Goal: Transaction & Acquisition: Obtain resource

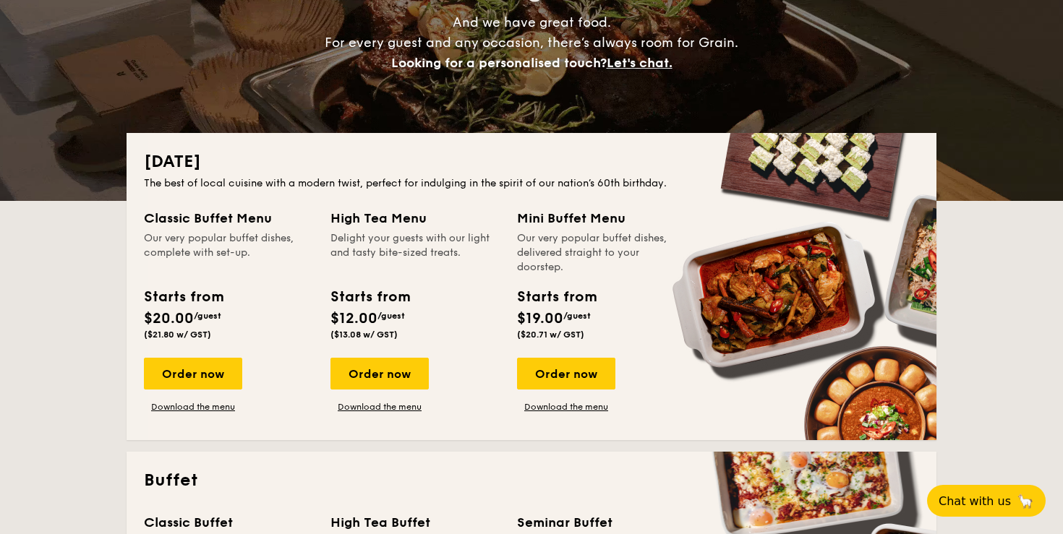
scroll to position [231, 0]
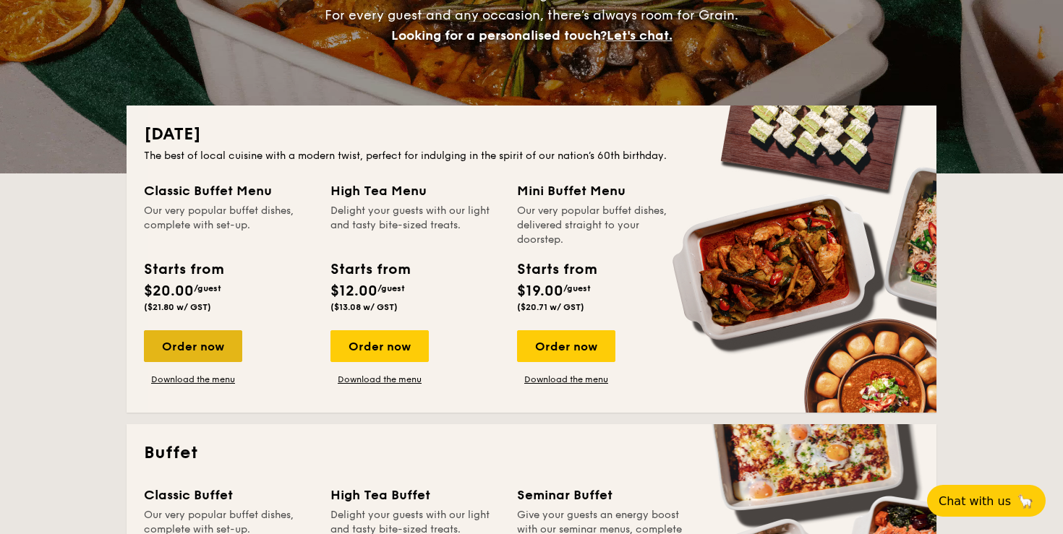
click at [193, 341] on div "Order now" at bounding box center [193, 346] width 98 height 32
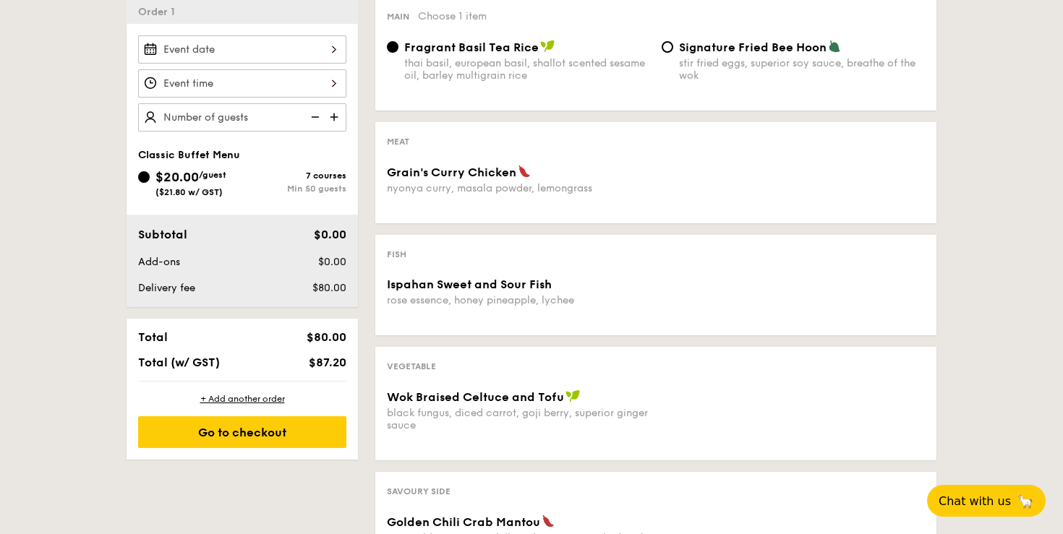
scroll to position [367, 0]
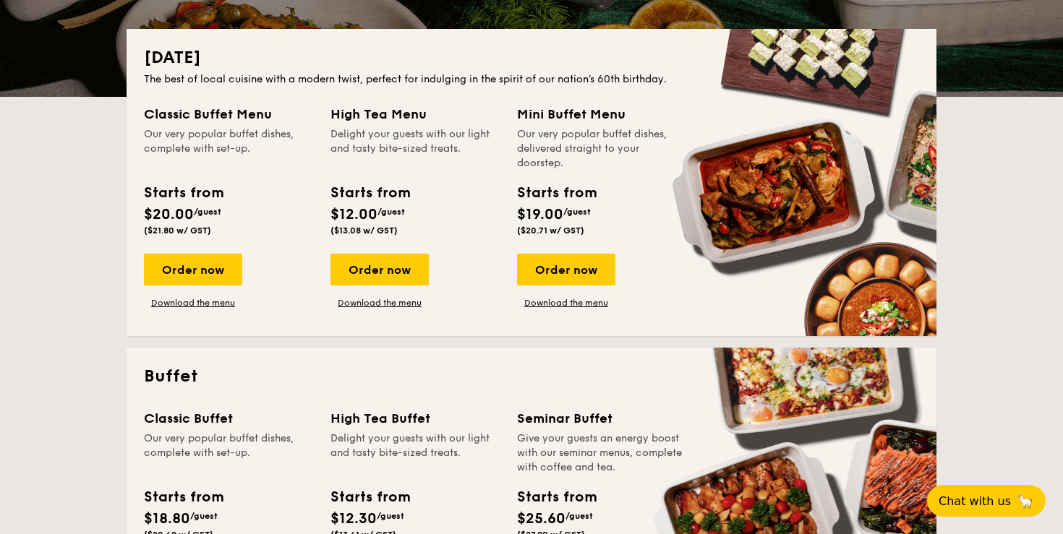
scroll to position [378, 0]
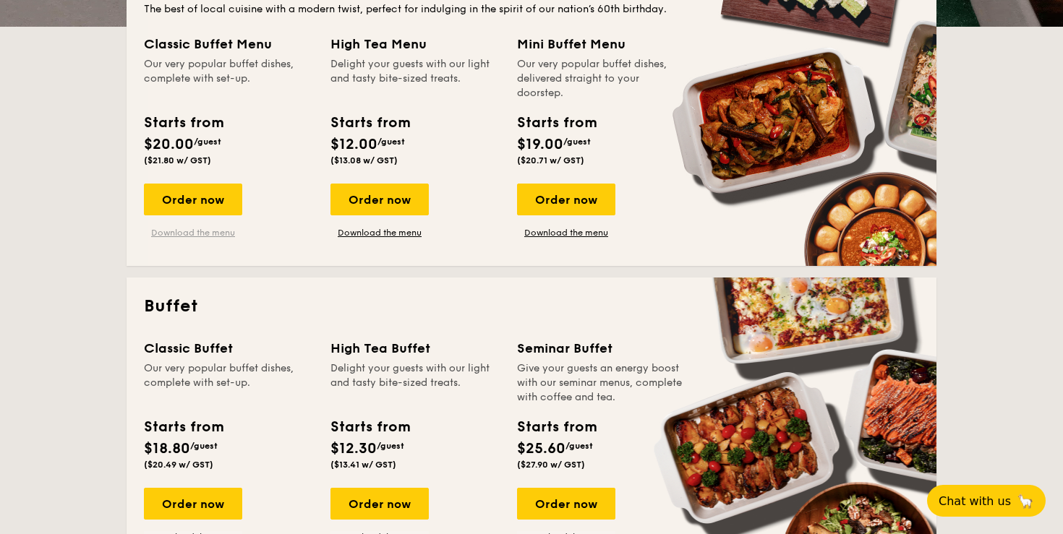
click at [202, 234] on link "Download the menu" at bounding box center [193, 233] width 98 height 12
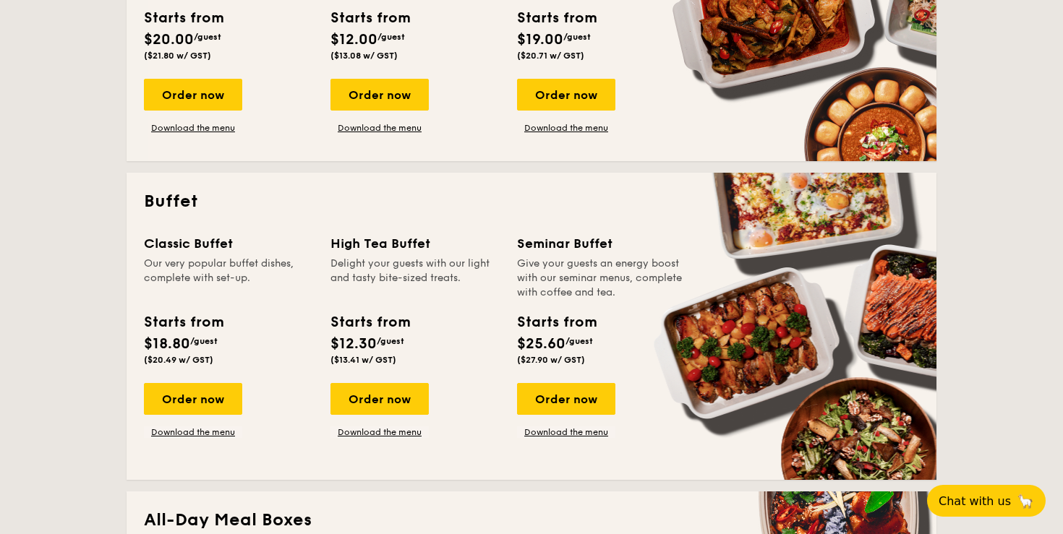
scroll to position [484, 0]
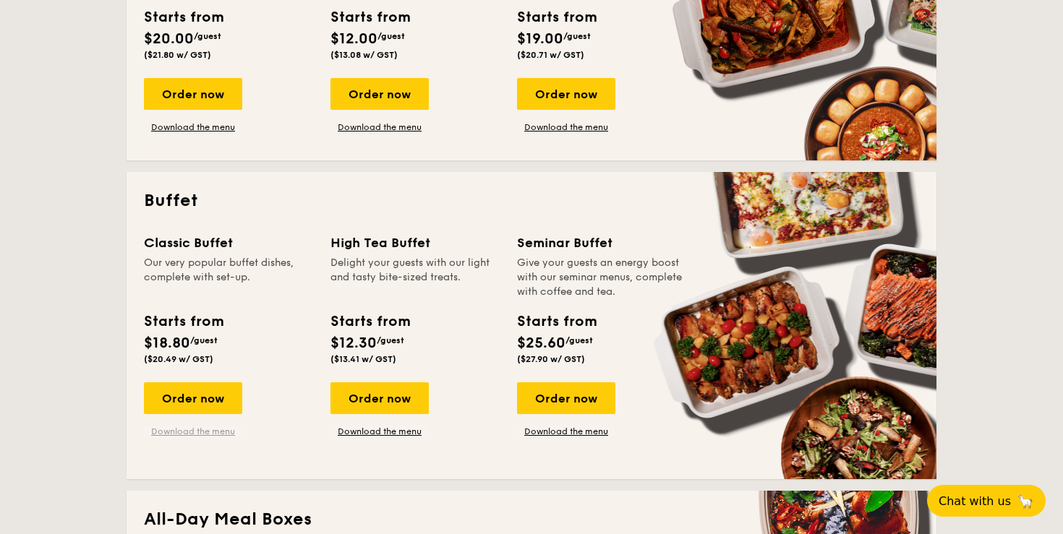
click at [194, 434] on link "Download the menu" at bounding box center [193, 432] width 98 height 12
